Goal: Task Accomplishment & Management: Complete application form

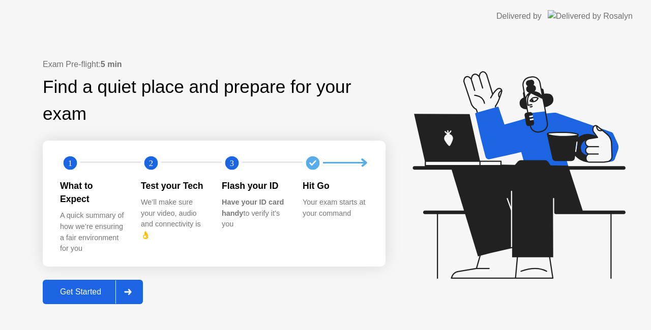
click at [87, 288] on div "Get Started" at bounding box center [81, 292] width 70 height 9
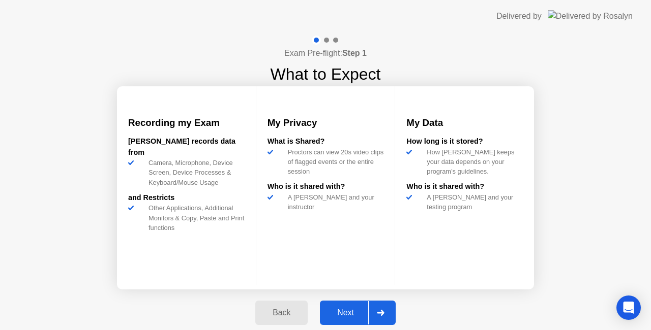
click at [340, 316] on div "Next" at bounding box center [345, 313] width 45 height 9
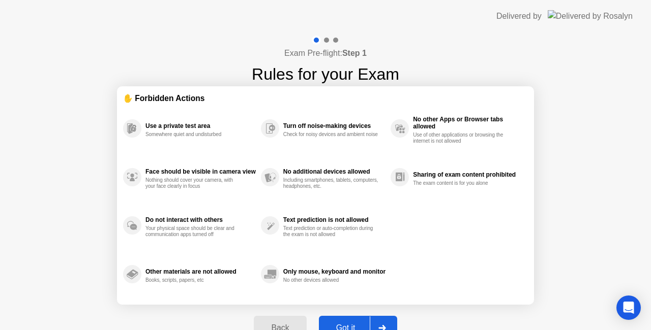
click at [543, 310] on div "Exam Pre-flight: Step 1 Rules for your Exam ✋ Forbidden Actions Use a private t…" at bounding box center [325, 194] width 651 height 322
click at [583, 246] on div "Exam Pre-flight: Step 1 Rules for your Exam ✋ Forbidden Actions Use a private t…" at bounding box center [325, 194] width 651 height 322
click at [345, 318] on button "Got it" at bounding box center [358, 328] width 78 height 24
select select "Available cameras"
select select "Available speakers"
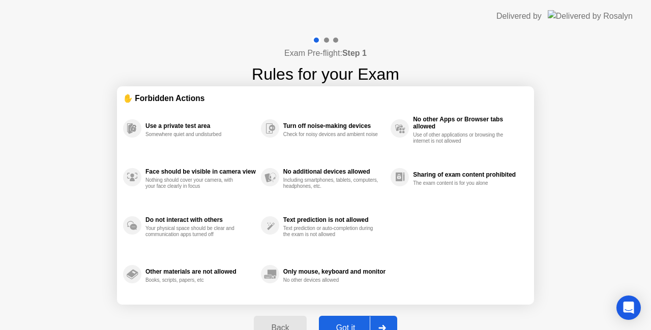
select select "Available microphones"
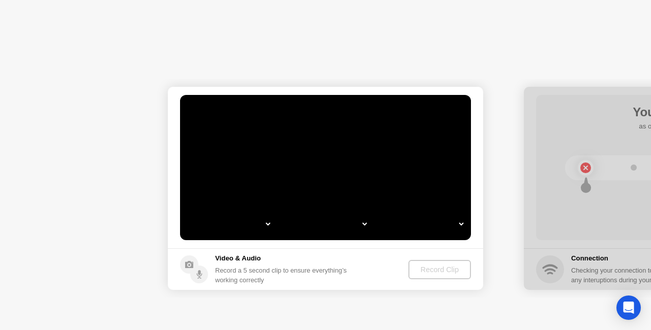
select select "**********"
select select "*******"
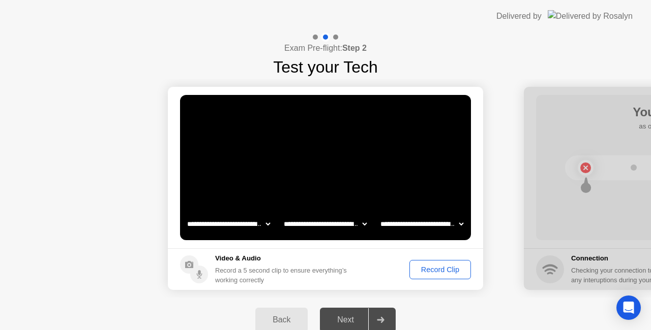
click at [442, 270] on div "Record Clip" at bounding box center [440, 270] width 54 height 8
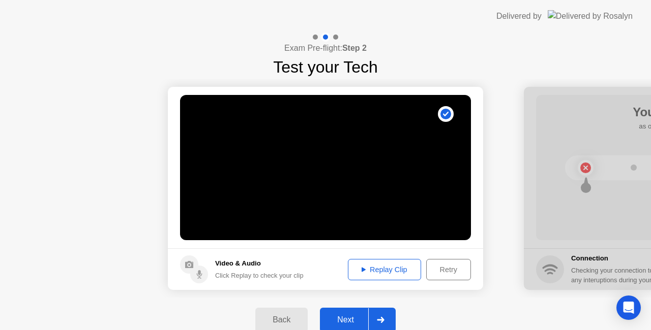
click at [400, 277] on button "Replay Clip" at bounding box center [384, 269] width 73 height 21
click at [451, 262] on button "Retry" at bounding box center [448, 269] width 45 height 21
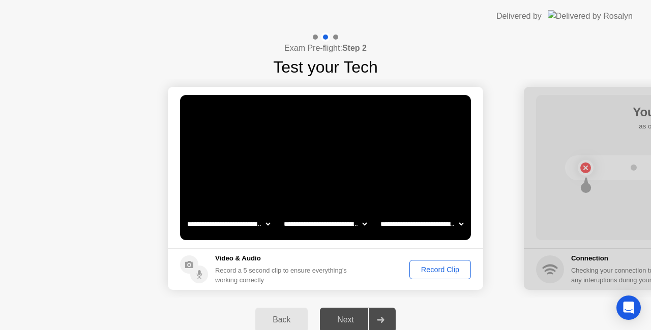
click at [436, 269] on div "Record Clip" at bounding box center [440, 270] width 54 height 8
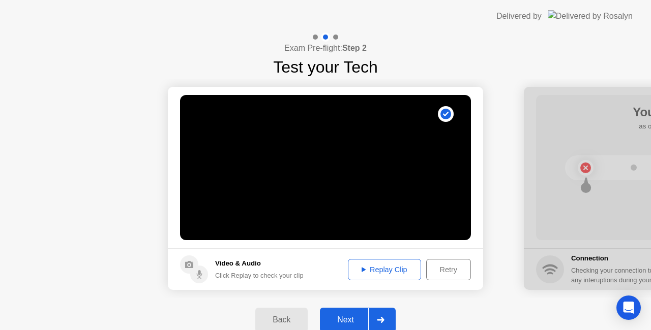
click at [436, 269] on div "Retry" at bounding box center [449, 270] width 38 height 8
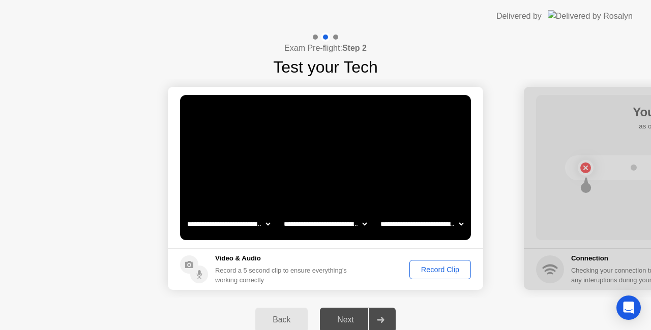
click at [436, 269] on div "Record Clip" at bounding box center [440, 270] width 54 height 8
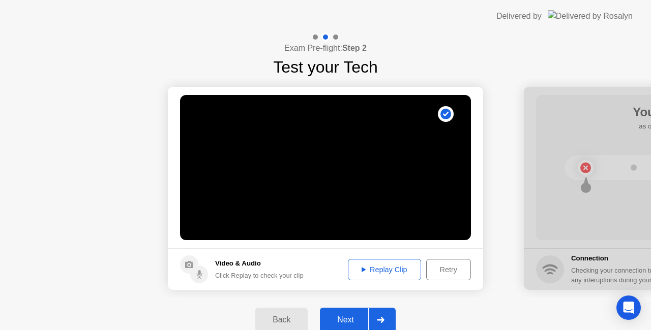
click at [349, 316] on div "Next" at bounding box center [345, 320] width 45 height 9
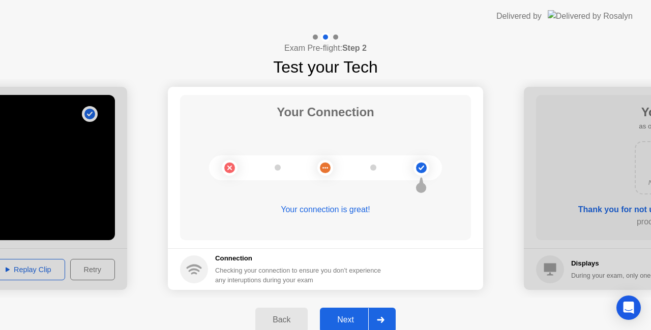
click at [349, 321] on div "Next" at bounding box center [345, 320] width 45 height 9
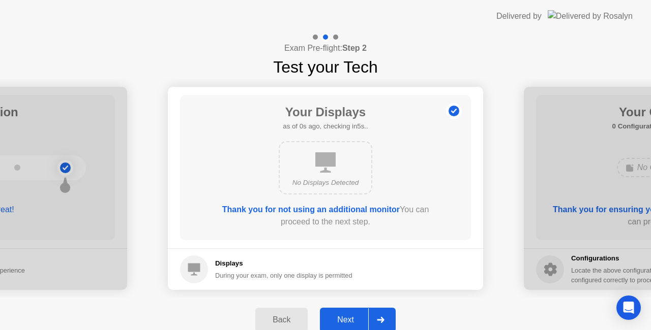
click at [349, 321] on div "Next" at bounding box center [345, 320] width 45 height 9
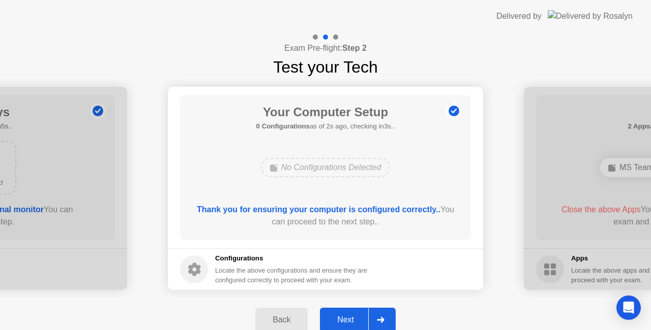
click at [349, 321] on div "Next" at bounding box center [345, 320] width 45 height 9
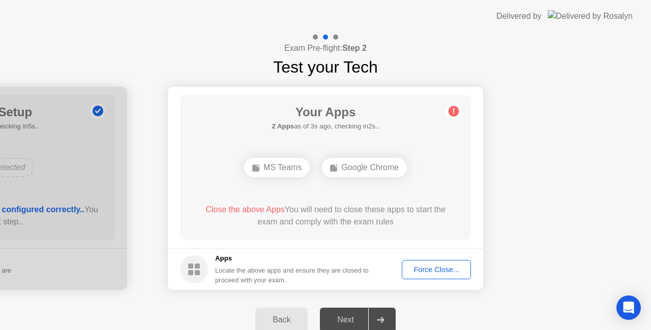
click at [349, 321] on div "Next" at bounding box center [345, 320] width 45 height 9
click at [353, 171] on div "Google Chrome" at bounding box center [364, 167] width 85 height 19
click at [438, 272] on div "Force Close..." at bounding box center [436, 270] width 62 height 8
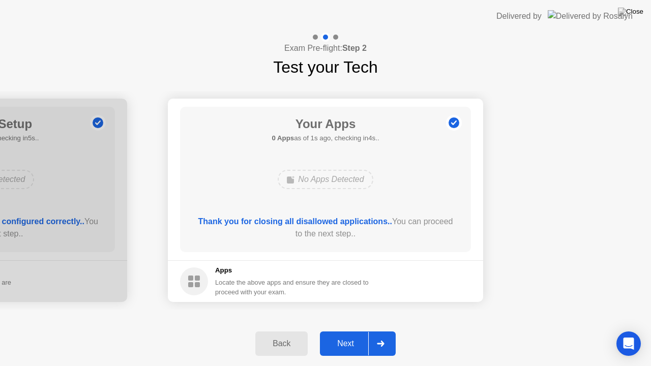
click at [355, 330] on div "Next" at bounding box center [345, 343] width 45 height 9
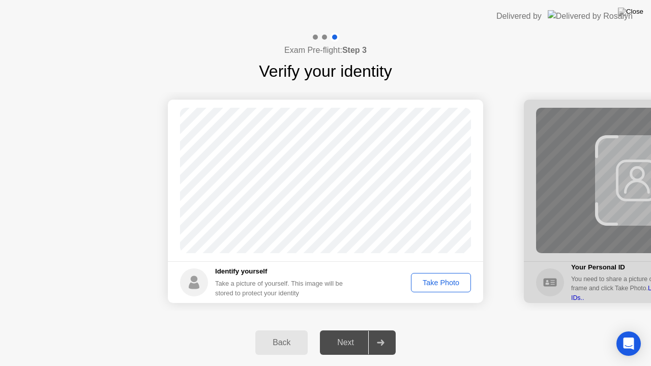
click at [435, 283] on div "Take Photo" at bounding box center [440, 283] width 53 height 8
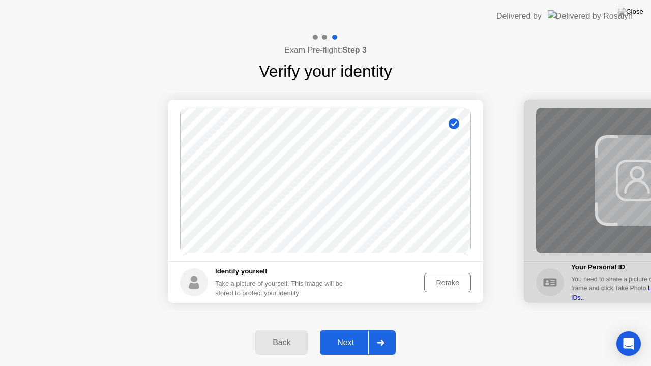
click at [350, 330] on div "Next" at bounding box center [345, 342] width 45 height 9
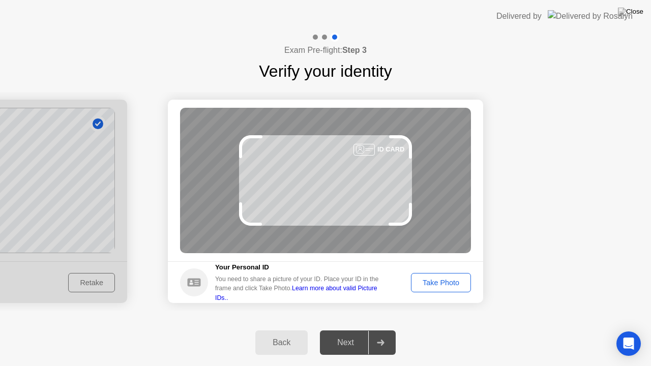
click at [439, 286] on div "Take Photo" at bounding box center [440, 283] width 53 height 8
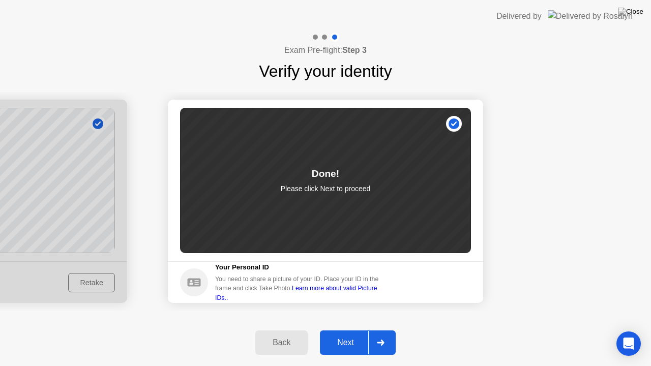
click at [348, 330] on div "Next" at bounding box center [345, 342] width 45 height 9
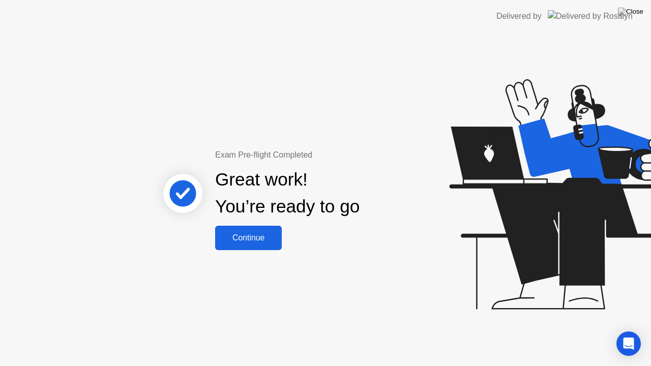
click at [244, 234] on div "Continue" at bounding box center [248, 237] width 61 height 9
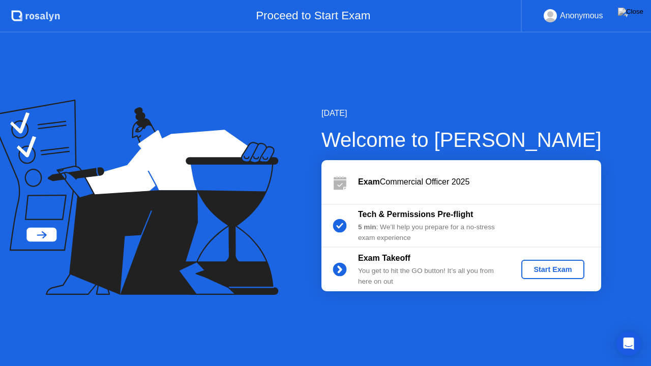
click at [557, 268] on div "Start Exam" at bounding box center [552, 269] width 54 height 8
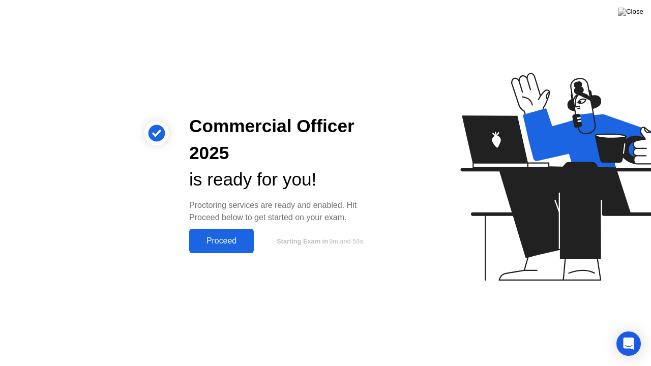
click at [206, 246] on div "Proceed" at bounding box center [221, 240] width 58 height 9
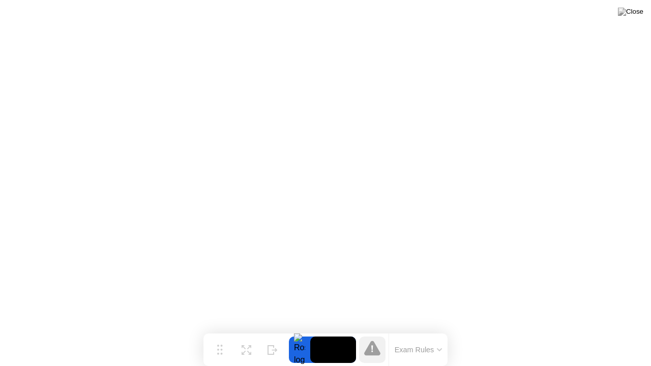
click at [437, 330] on button "Exam Rules" at bounding box center [418, 349] width 54 height 9
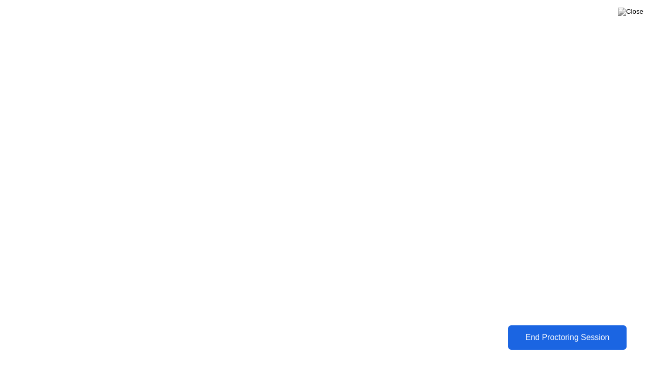
click at [573, 330] on div "End Proctoring Session" at bounding box center [567, 337] width 112 height 9
